Goal: Share content: Share content

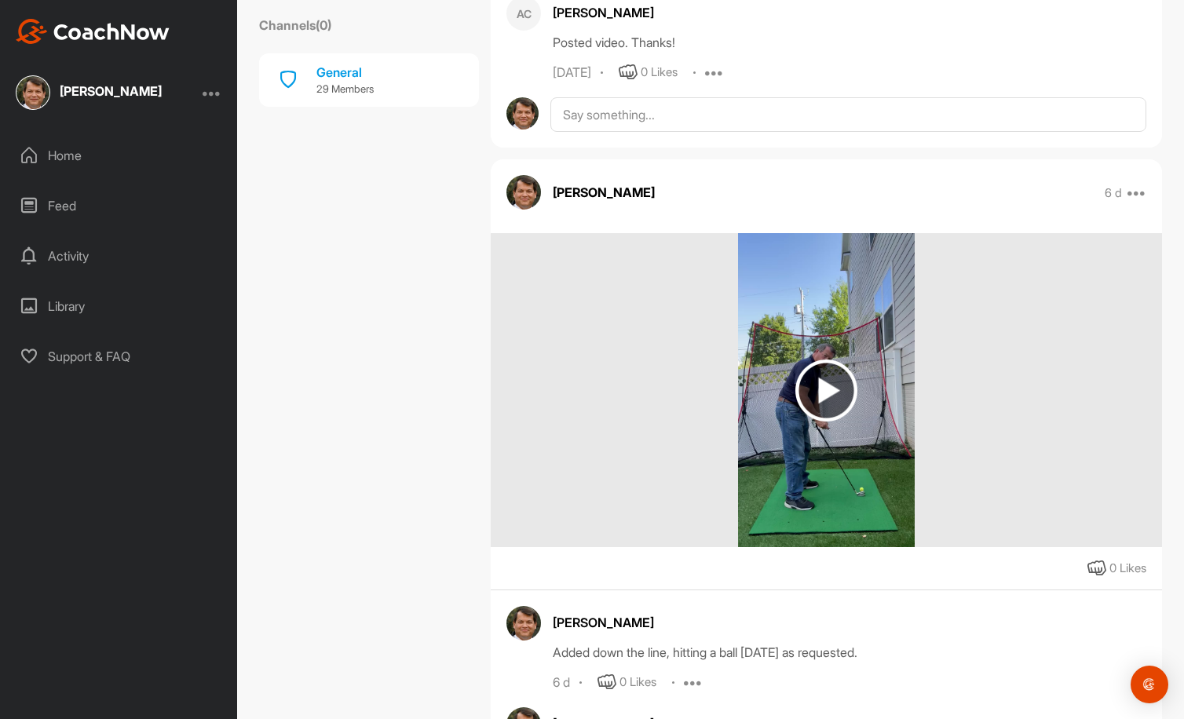
scroll to position [1047, 0]
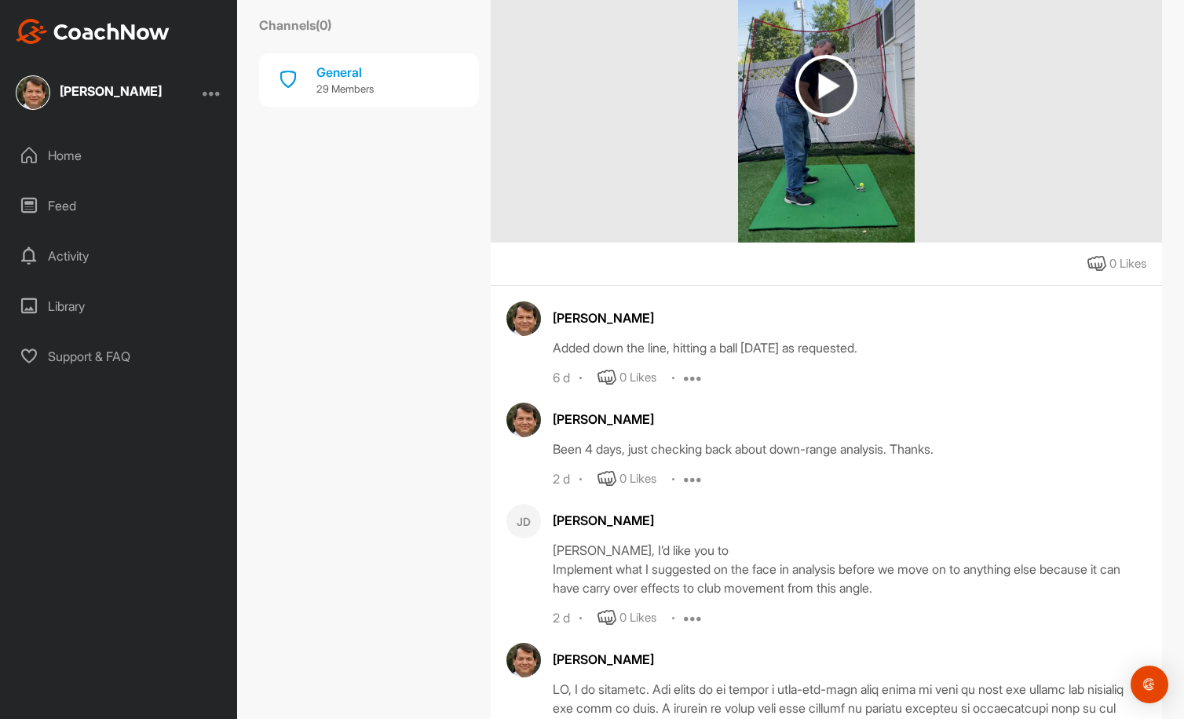
click at [100, 250] on div "Activity" at bounding box center [119, 255] width 221 height 39
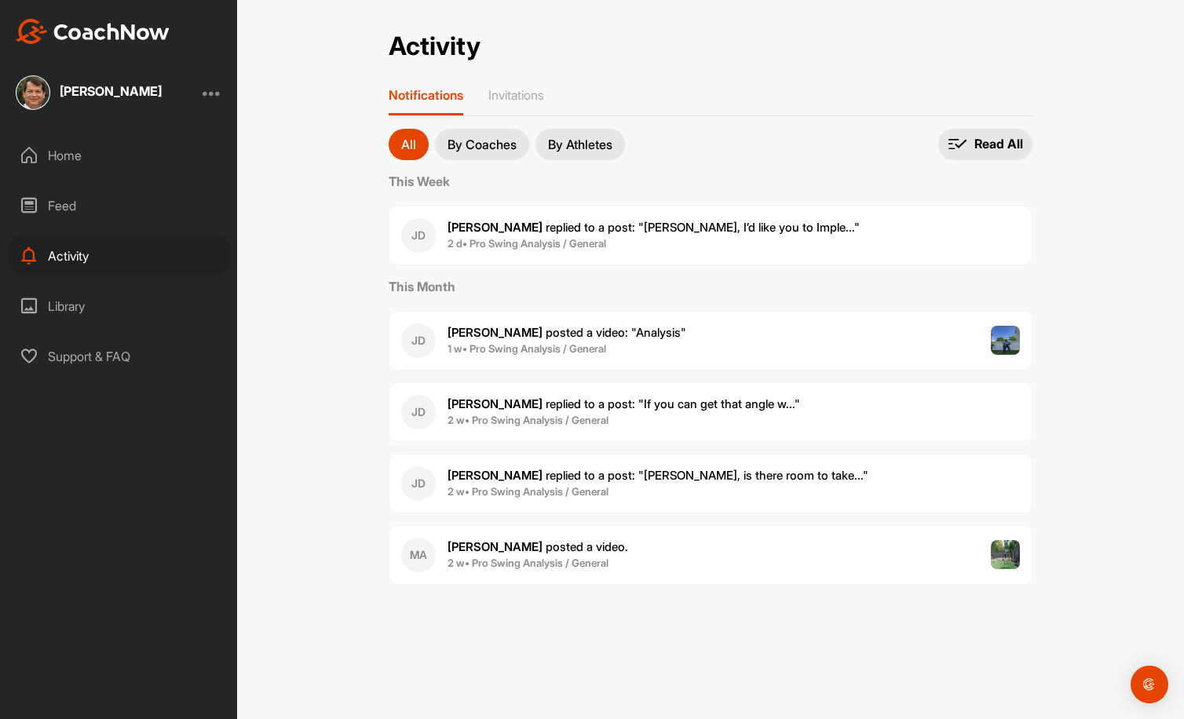
click at [59, 207] on div "Feed" at bounding box center [119, 205] width 221 height 39
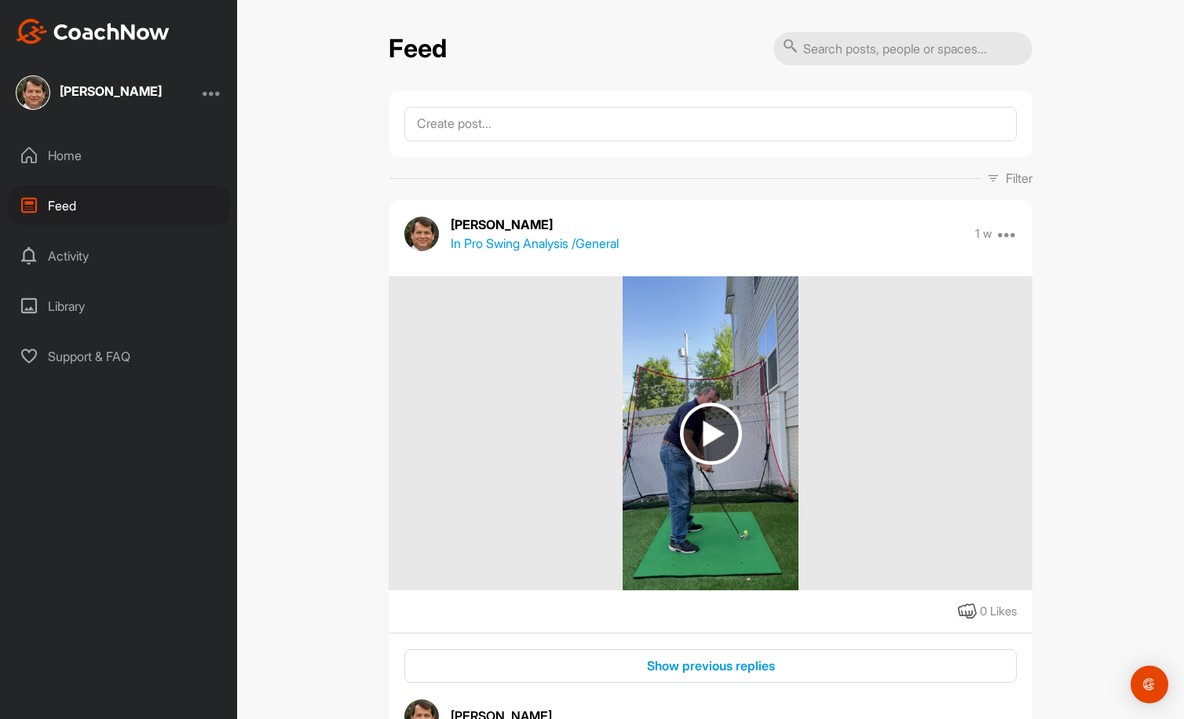
click at [66, 306] on div "Library" at bounding box center [119, 306] width 221 height 39
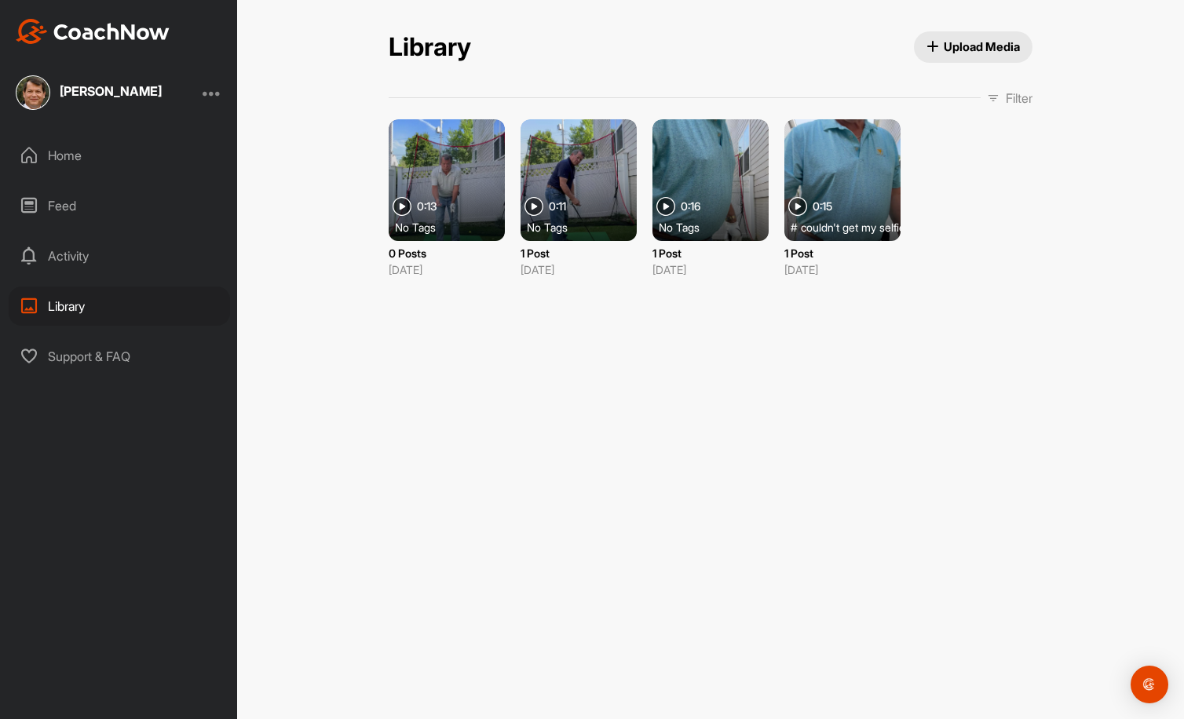
click at [457, 199] on div at bounding box center [447, 180] width 116 height 122
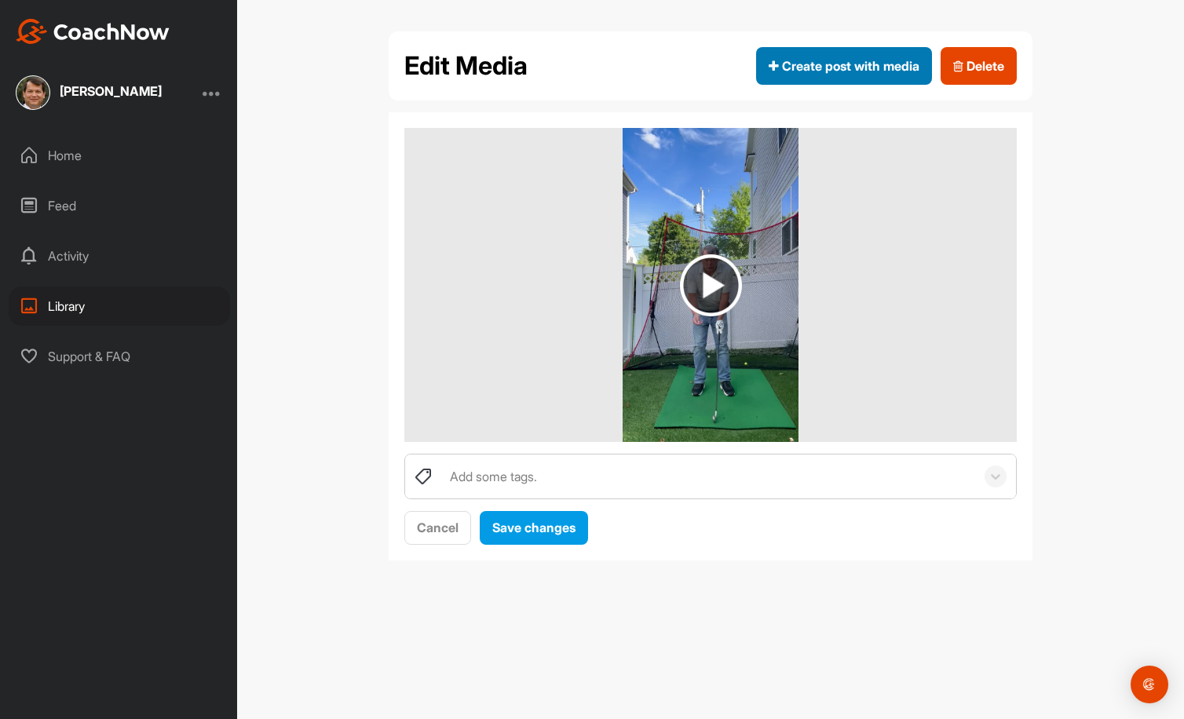
click at [861, 71] on span "Create post with media" at bounding box center [844, 66] width 151 height 19
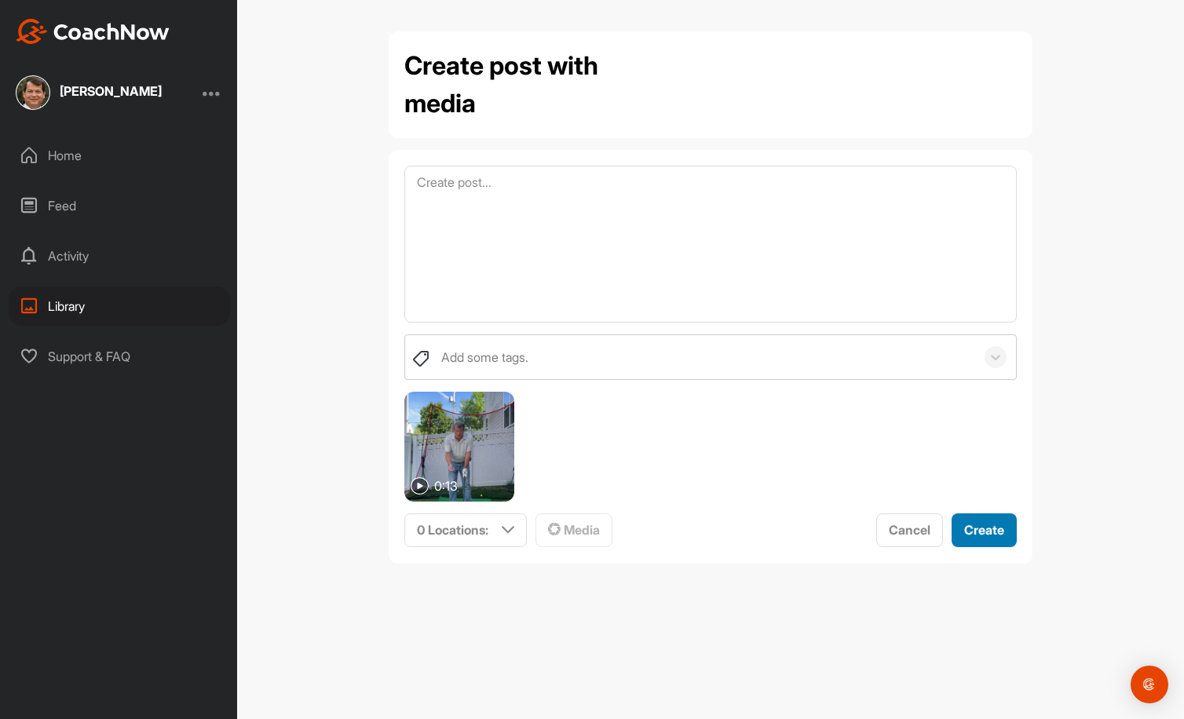
click at [985, 518] on button "Create" at bounding box center [984, 530] width 65 height 34
click at [512, 527] on icon at bounding box center [508, 530] width 13 height 13
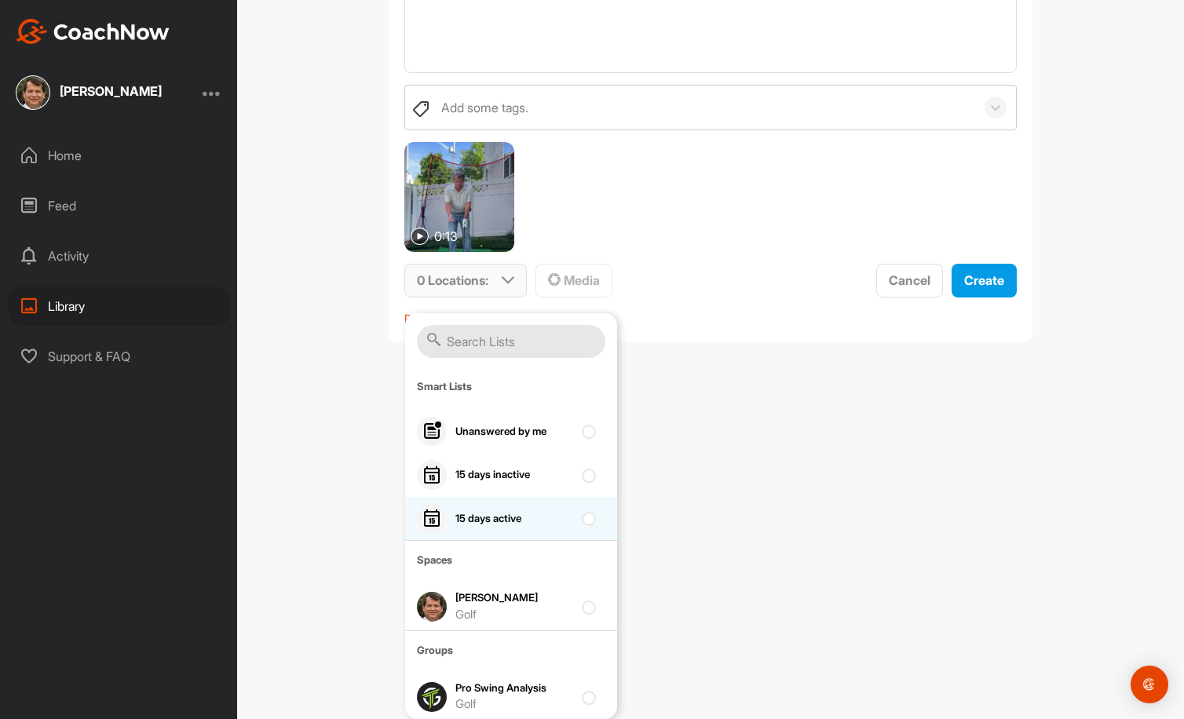
scroll to position [5, 0]
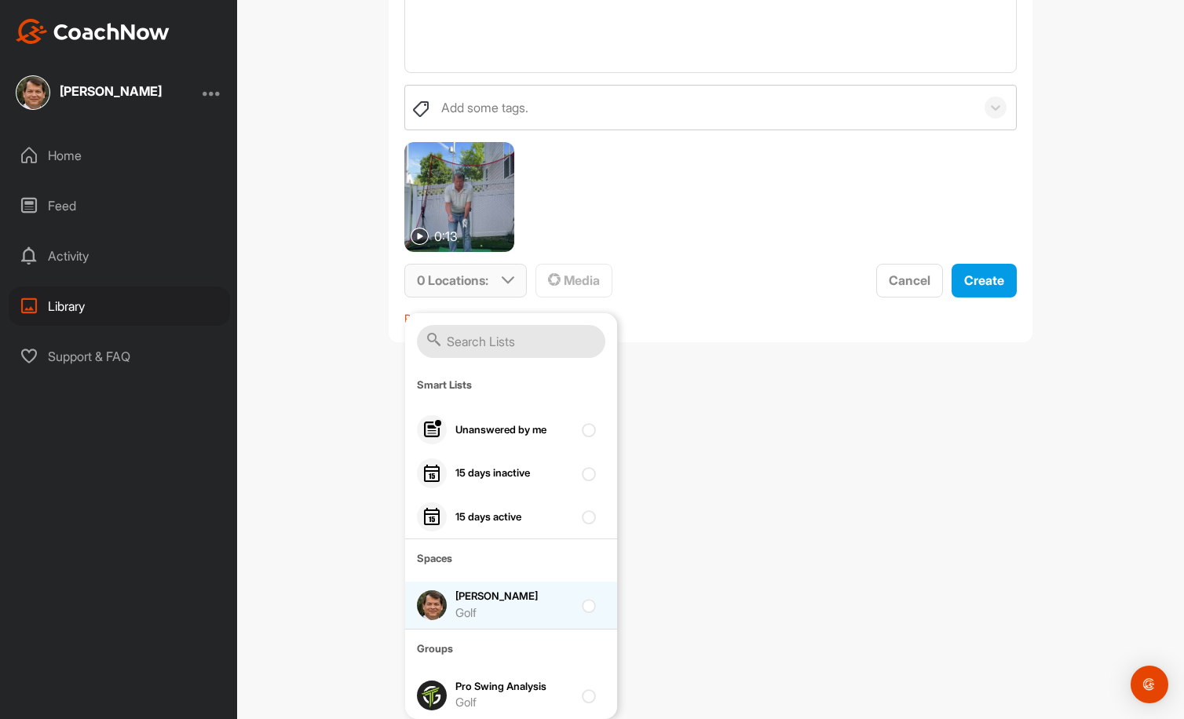
click at [582, 606] on div at bounding box center [592, 605] width 21 height 19
checkbox input "true"
click at [981, 282] on span "Create" at bounding box center [984, 280] width 40 height 16
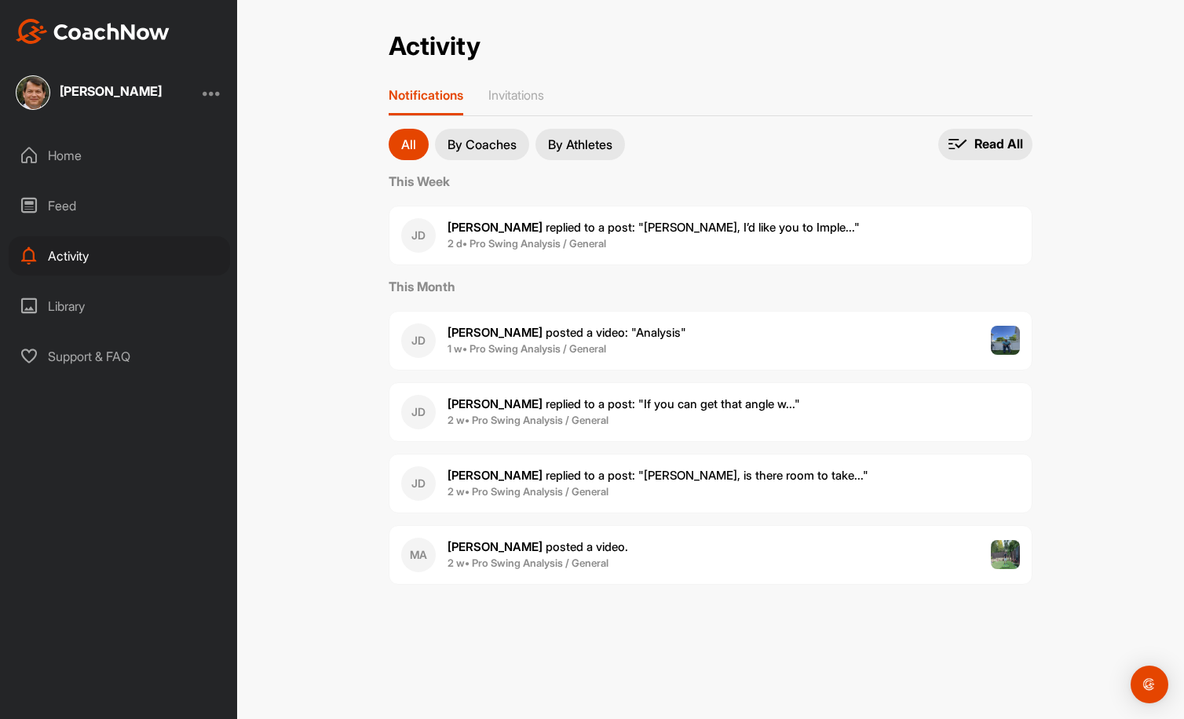
click at [75, 164] on div "Home" at bounding box center [119, 155] width 221 height 39
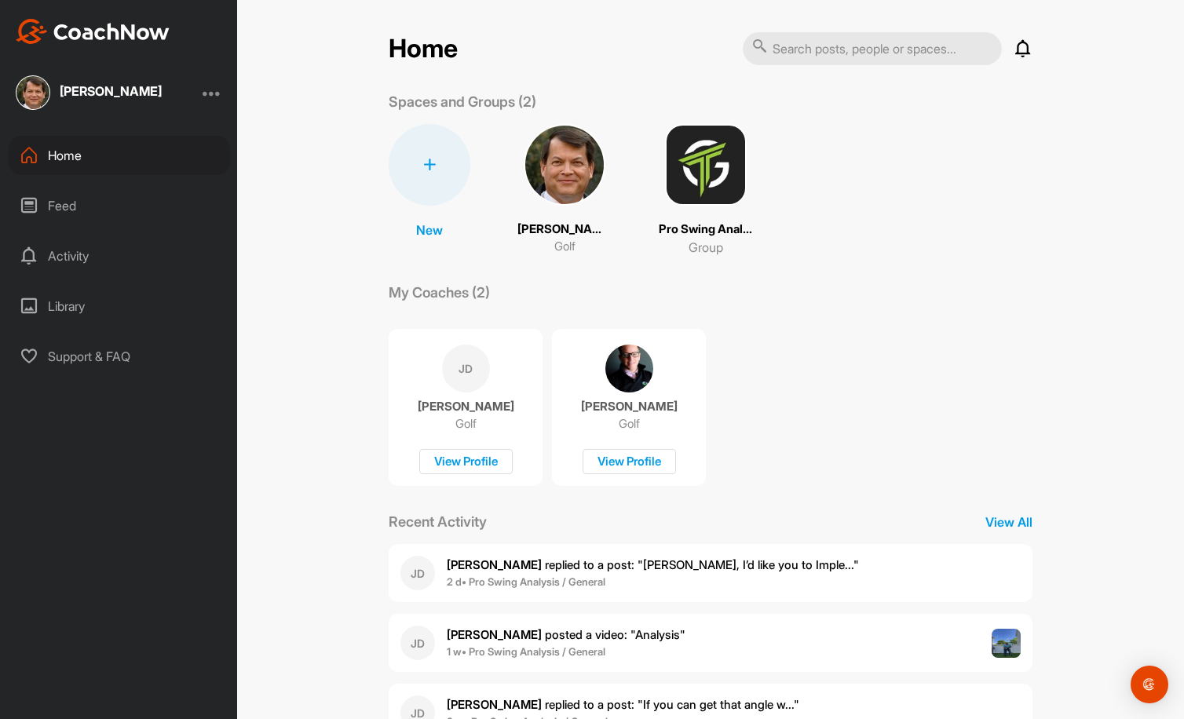
click at [63, 199] on div "Feed" at bounding box center [119, 205] width 221 height 39
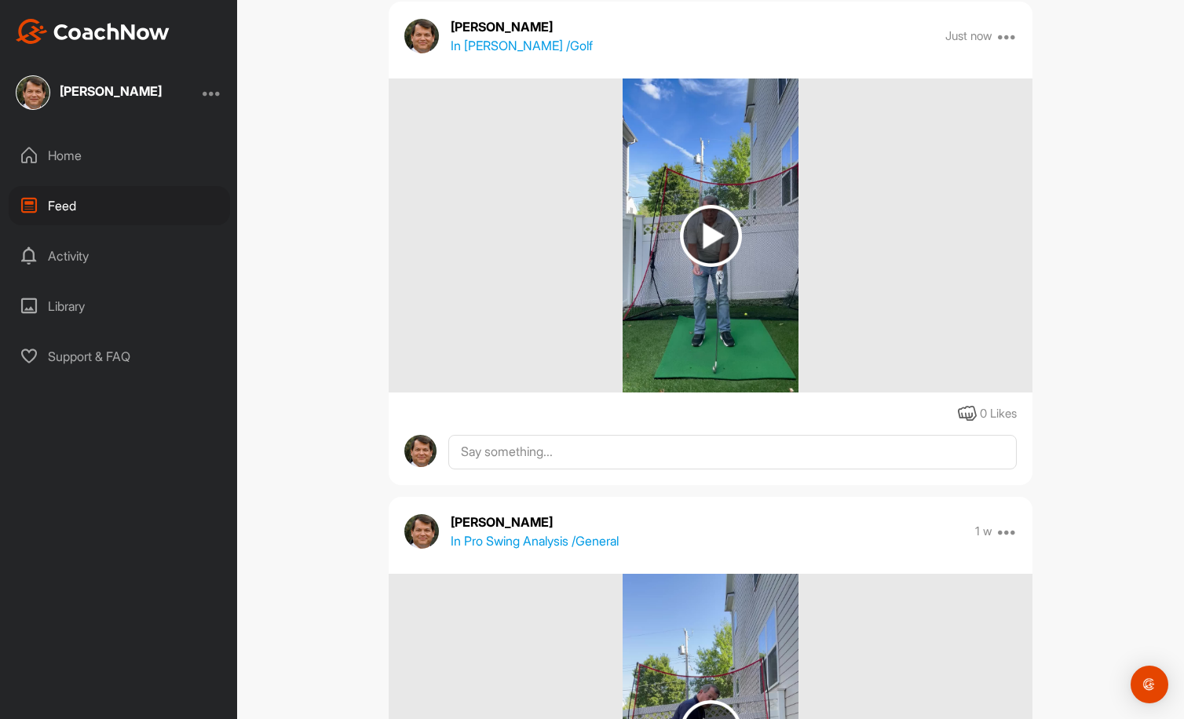
scroll to position [261, 0]
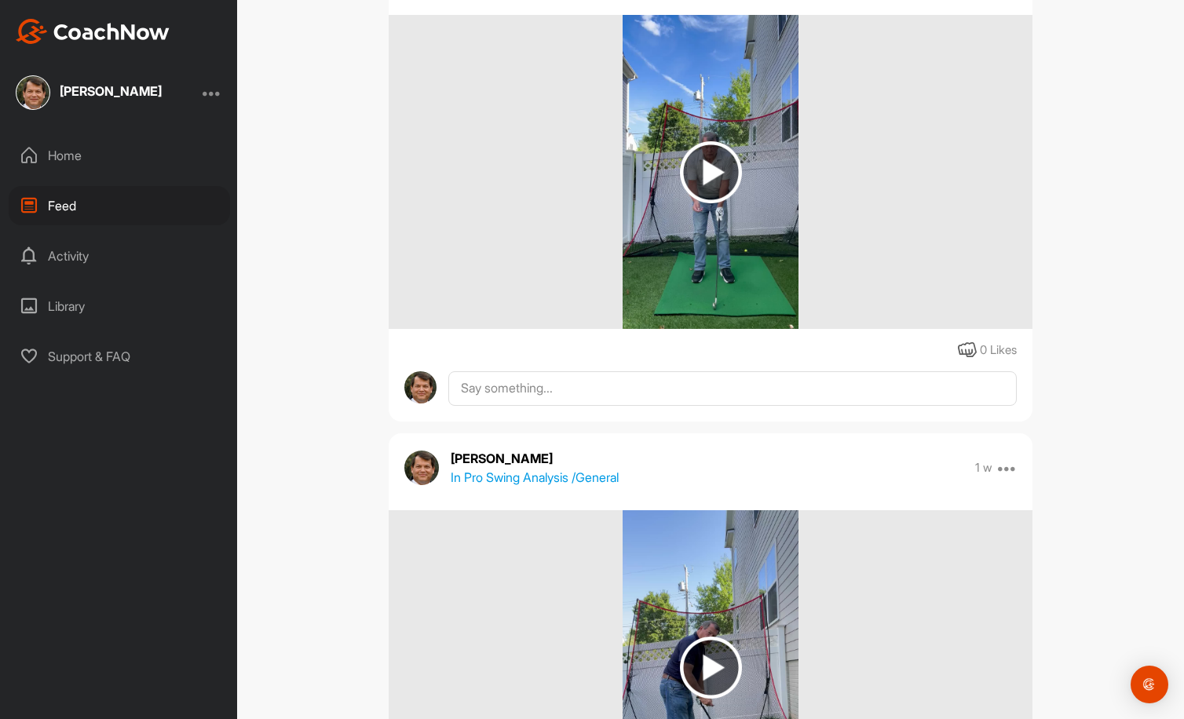
click at [703, 173] on img at bounding box center [711, 172] width 62 height 62
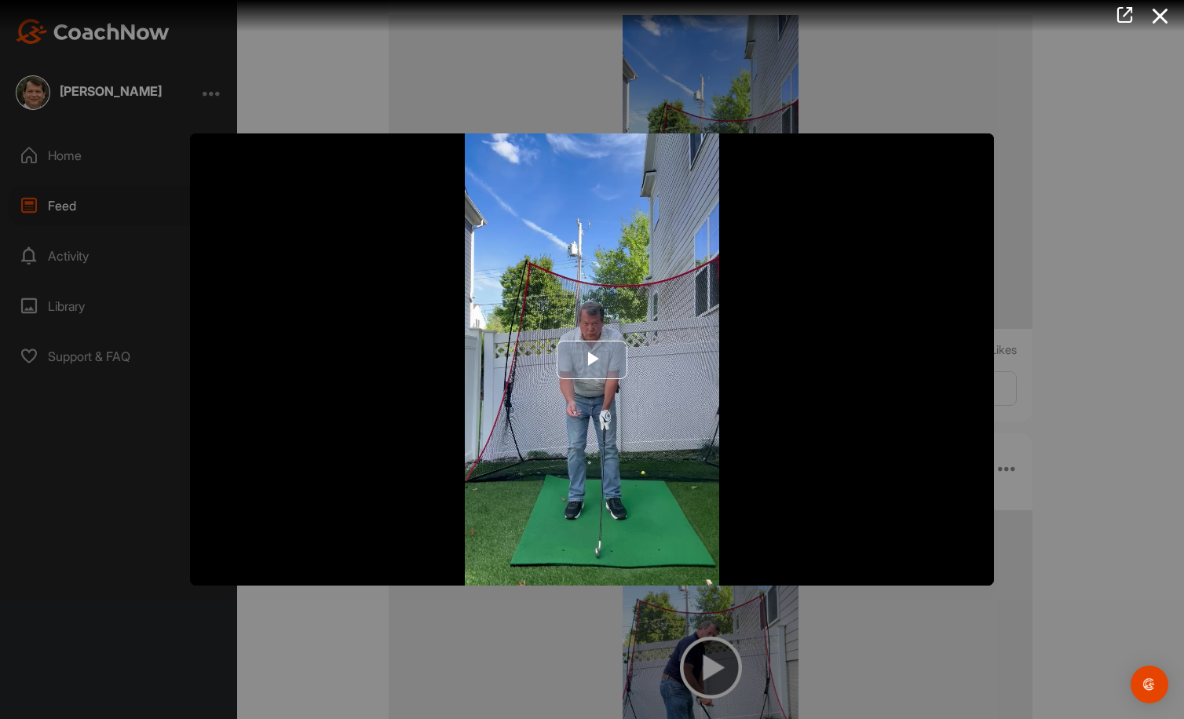
click at [592, 360] on span "Video Player" at bounding box center [592, 360] width 0 height 0
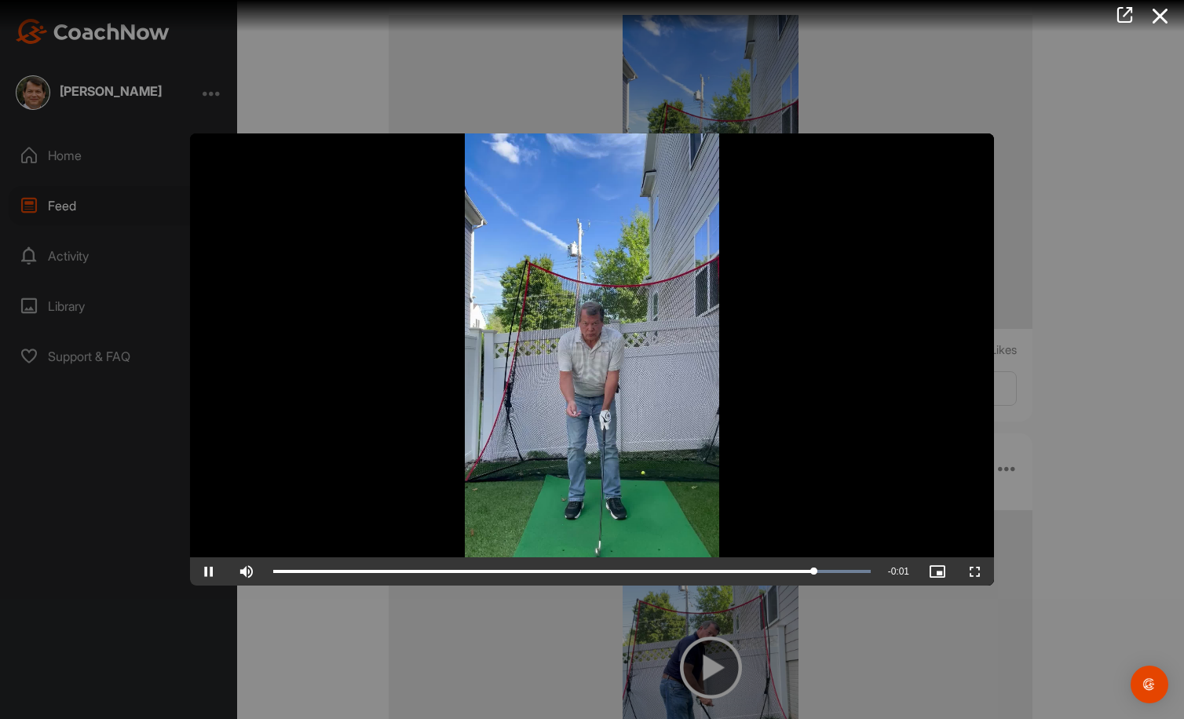
click at [1163, 10] on icon at bounding box center [1160, 16] width 36 height 29
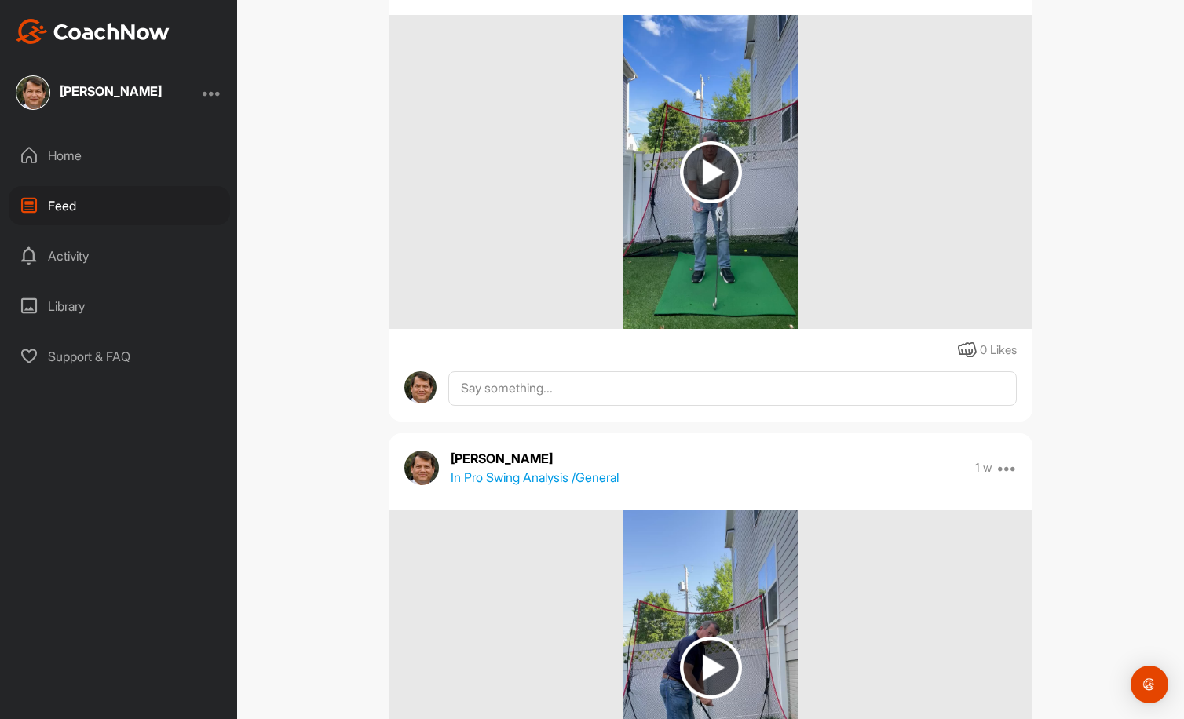
scroll to position [0, 0]
